Goal: Find specific page/section: Find specific page/section

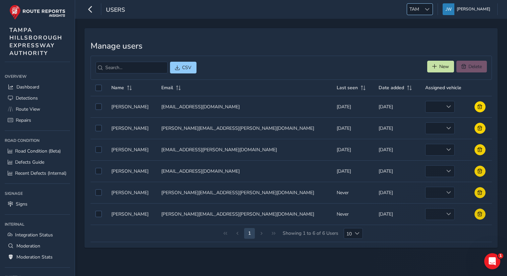
click at [429, 7] on div at bounding box center [426, 9] width 11 height 11
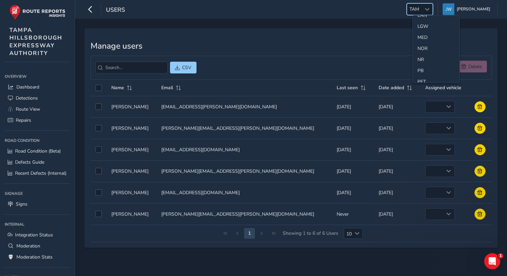
scroll to position [214, 0]
click at [424, 54] on li "NOR" at bounding box center [435, 52] width 47 height 11
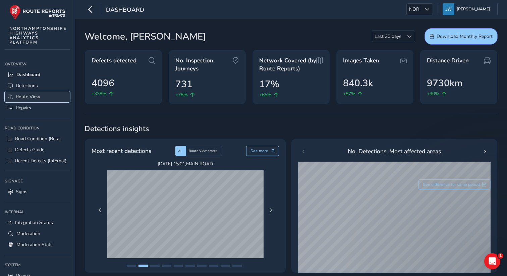
click at [27, 97] on span "Route View" at bounding box center [28, 96] width 24 height 6
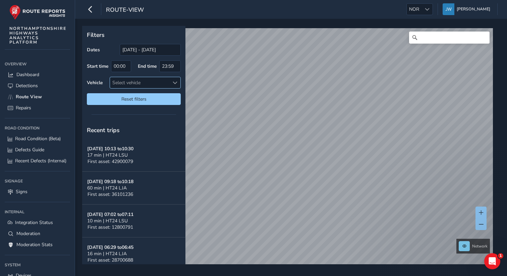
click at [136, 84] on div "Select vehicle" at bounding box center [139, 82] width 59 height 11
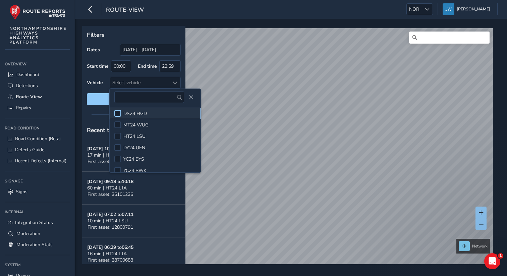
click at [120, 114] on div at bounding box center [117, 113] width 7 height 7
click at [130, 29] on div "Filters Dates 13/09/2025 - 13/10/2025 Start time 00:00 End time 23:59 Vehicle D…" at bounding box center [133, 68] width 103 height 84
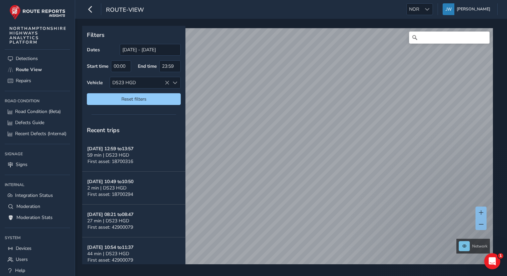
scroll to position [45, 0]
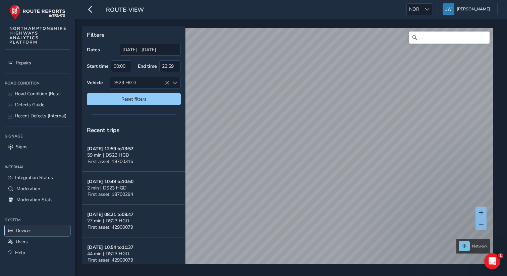
click at [21, 230] on span "Devices" at bounding box center [24, 230] width 16 height 6
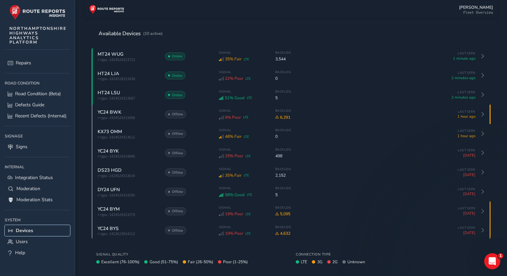
scroll to position [28, 0]
